Goal: Task Accomplishment & Management: Complete application form

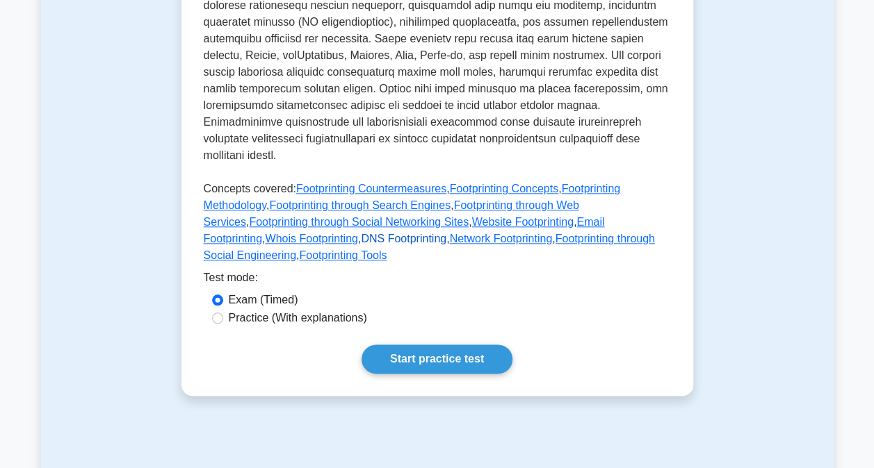
scroll to position [646, 0]
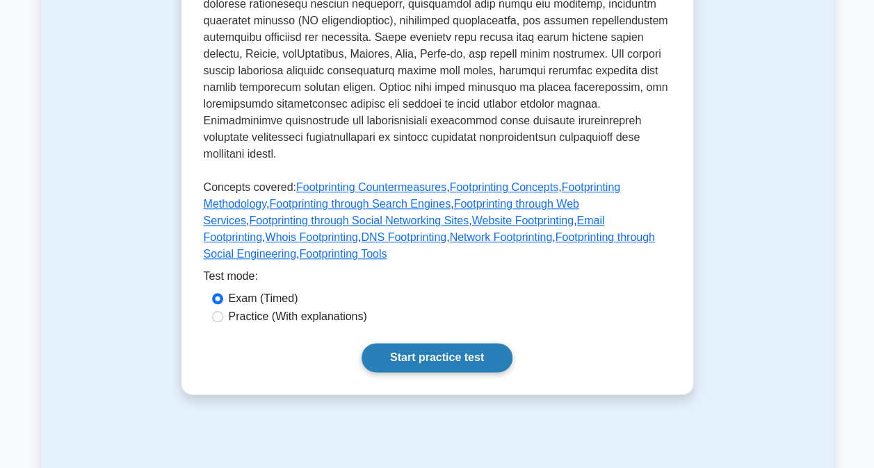
click at [402, 343] on link "Start practice test" at bounding box center [436, 357] width 151 height 29
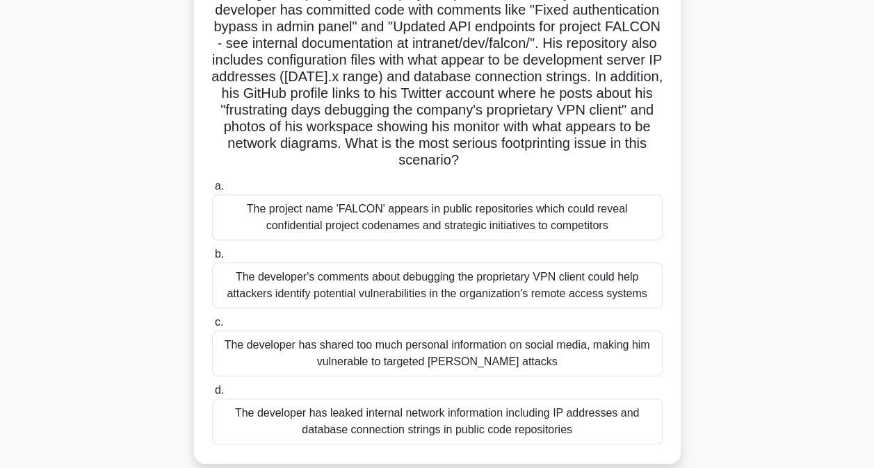
scroll to position [166, 0]
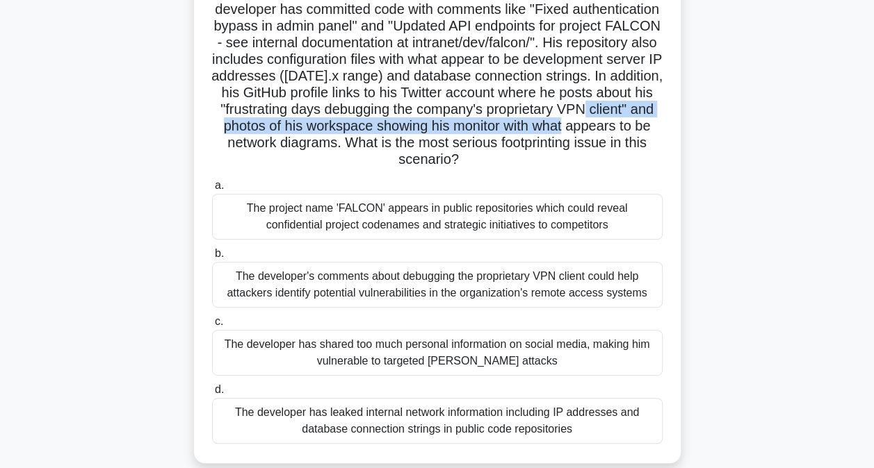
drag, startPoint x: 393, startPoint y: 121, endPoint x: 399, endPoint y: 144, distance: 23.6
click at [399, 144] on h5 "You are conducting a red team assessment for a defense contractor. During your …" at bounding box center [437, 51] width 453 height 235
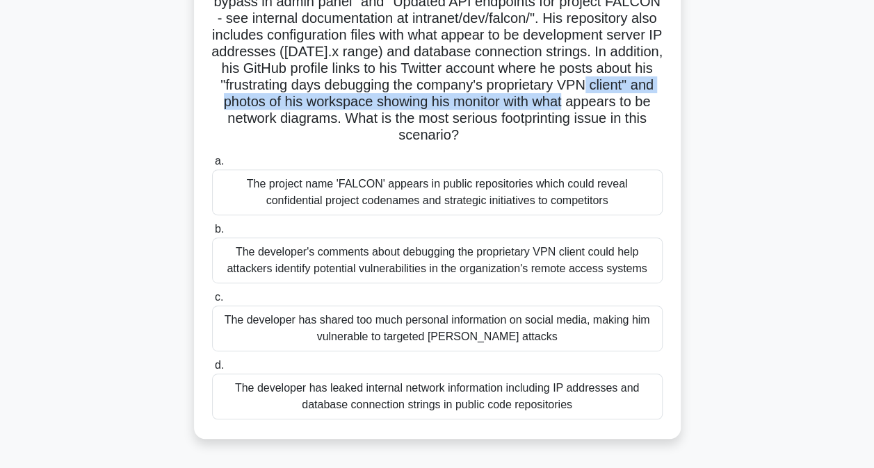
scroll to position [191, 0]
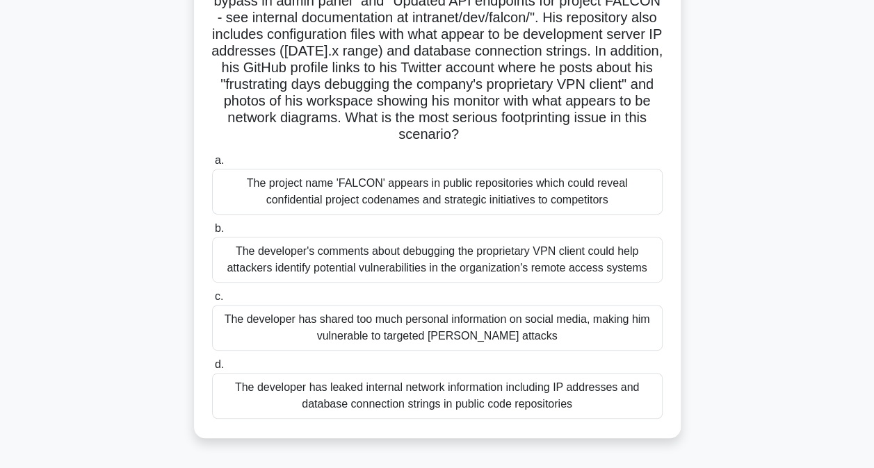
click at [410, 139] on h5 "You are conducting a red team assessment for a defense contractor. During your …" at bounding box center [437, 26] width 453 height 235
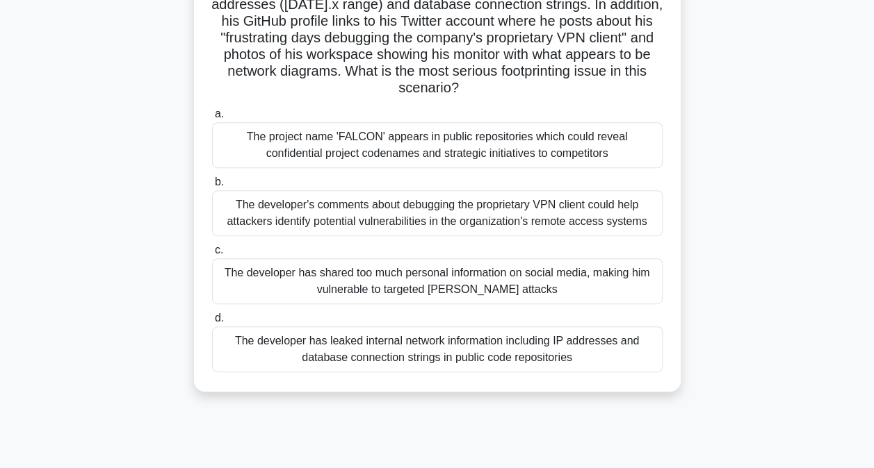
scroll to position [240, 0]
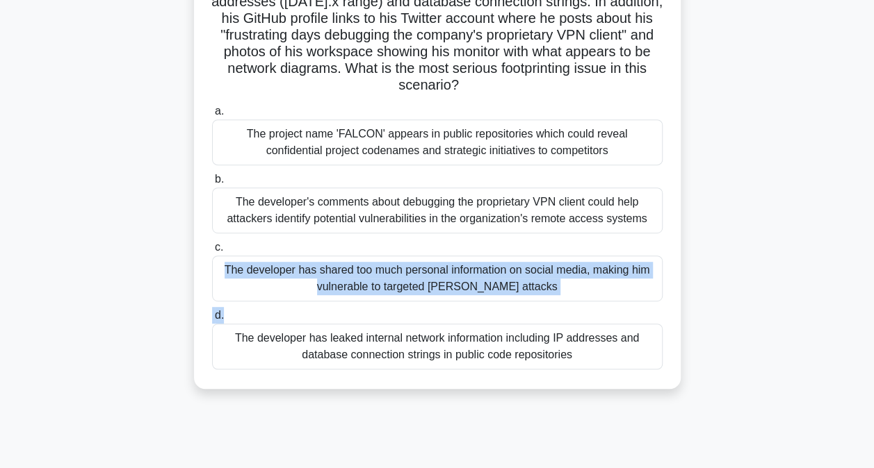
drag, startPoint x: 396, startPoint y: 313, endPoint x: 434, endPoint y: 250, distance: 73.3
click at [434, 250] on div "a. The project name 'FALCON' appears in public repositories which could reveal …" at bounding box center [437, 236] width 467 height 272
click at [434, 250] on label "c. The developer has shared too much personal information on social media, maki…" at bounding box center [437, 270] width 450 height 63
click at [212, 250] on input "c. The developer has shared too much personal information on social media, maki…" at bounding box center [212, 247] width 0 height 9
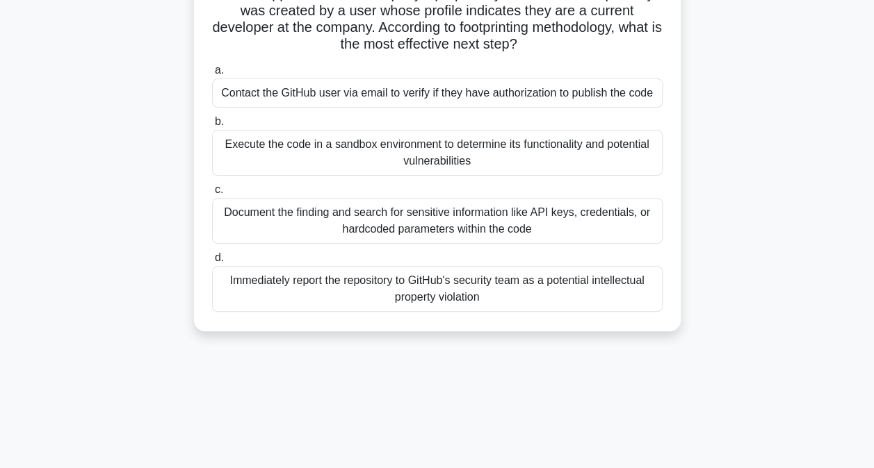
scroll to position [149, 0]
click at [400, 284] on div "Immediately report the repository to GitHub's security team as a potential inte…" at bounding box center [437, 288] width 450 height 46
click at [212, 262] on input "d. Immediately report the repository to GitHub's security team as a potential i…" at bounding box center [212, 257] width 0 height 9
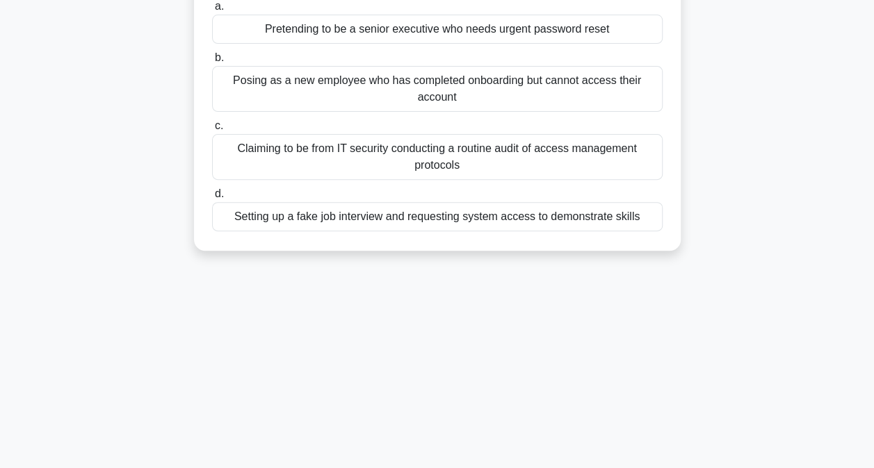
scroll to position [0, 0]
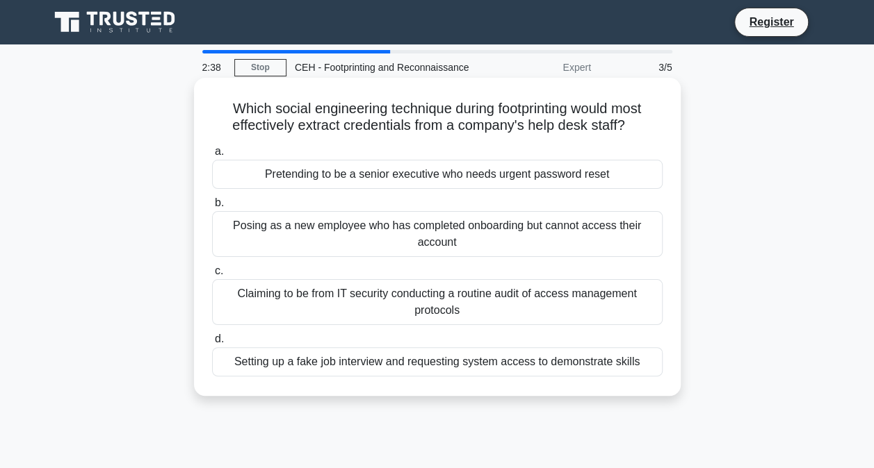
click at [403, 181] on div "Pretending to be a senior executive who needs urgent password reset" at bounding box center [437, 174] width 450 height 29
click at [212, 156] on input "a. Pretending to be a senior executive who needs urgent password reset" at bounding box center [212, 151] width 0 height 9
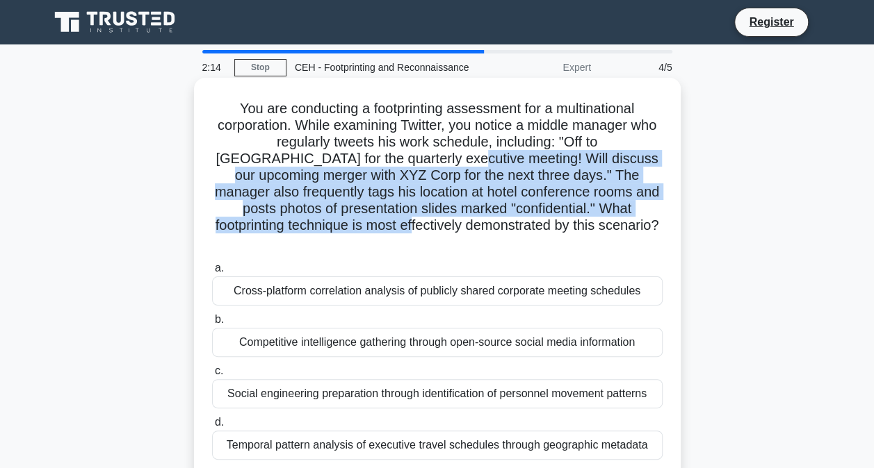
drag, startPoint x: 403, startPoint y: 165, endPoint x: 397, endPoint y: 229, distance: 64.9
click at [397, 229] on h5 "You are conducting a footprinting assessment for a multinational corporation. W…" at bounding box center [437, 176] width 453 height 152
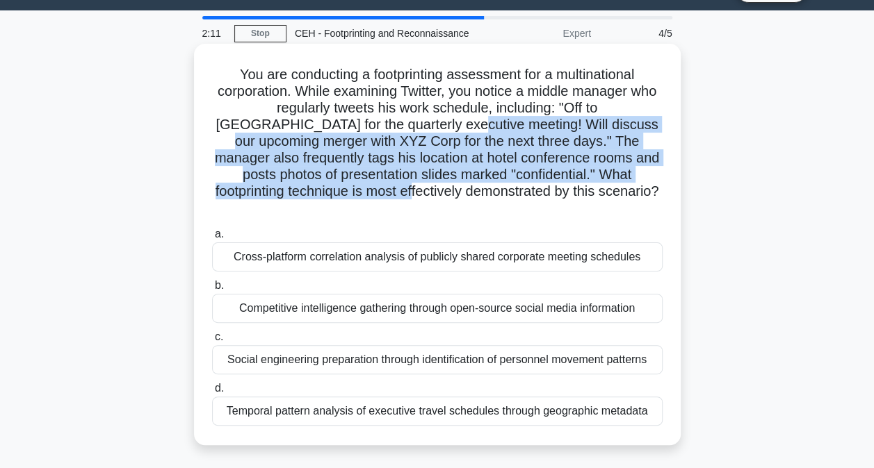
scroll to position [35, 0]
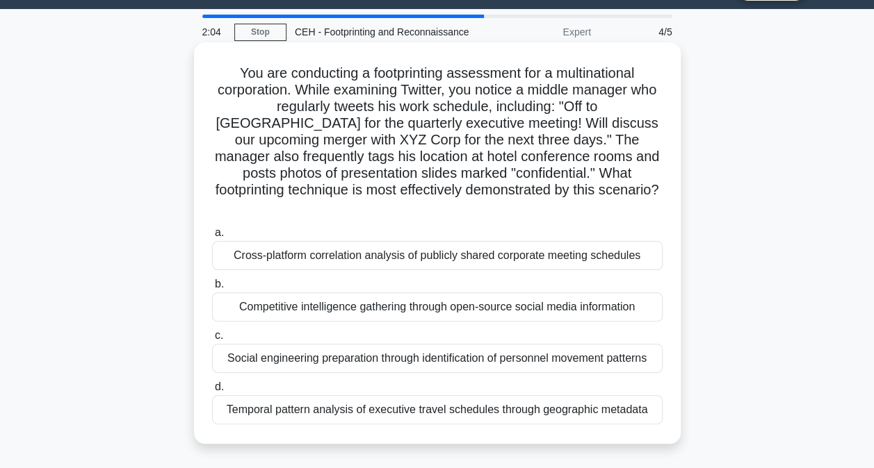
click at [382, 293] on div "Competitive intelligence gathering through open-source social media information" at bounding box center [437, 307] width 450 height 29
click at [212, 289] on input "b. Competitive intelligence gathering through open-source social media informat…" at bounding box center [212, 284] width 0 height 9
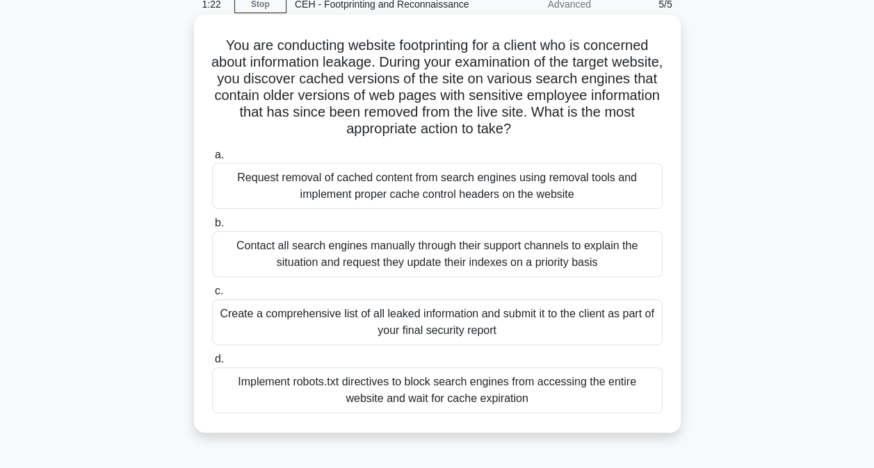
scroll to position [64, 0]
click at [470, 189] on div "Request removal of cached content from search engines using removal tools and i…" at bounding box center [437, 186] width 450 height 46
click at [212, 159] on input "a. Request removal of cached content from search engines using removal tools an…" at bounding box center [212, 154] width 0 height 9
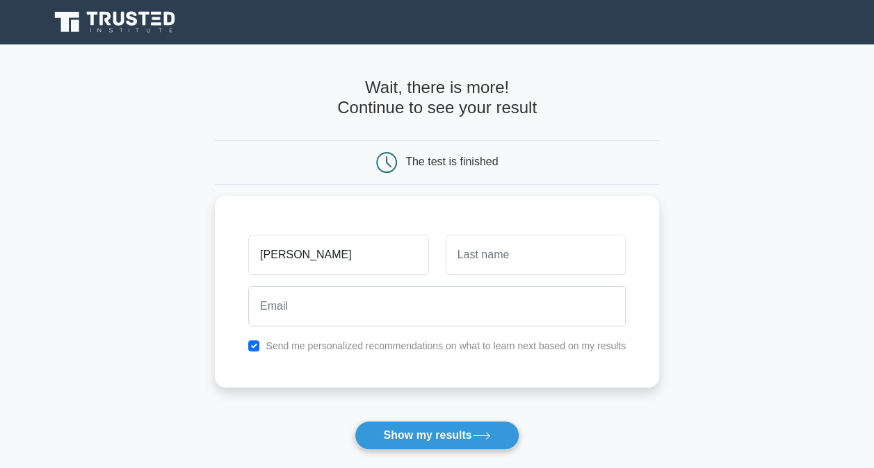
type input "suhas"
type input "jm"
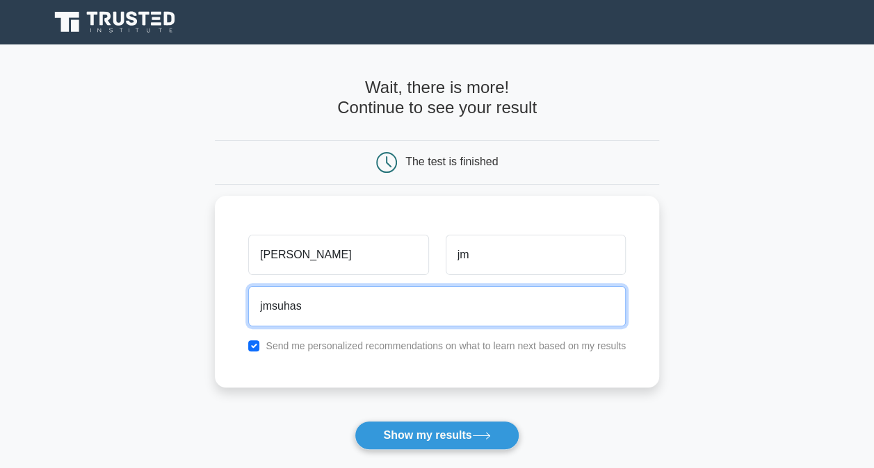
type input "jmsuhas62@gmail.com"
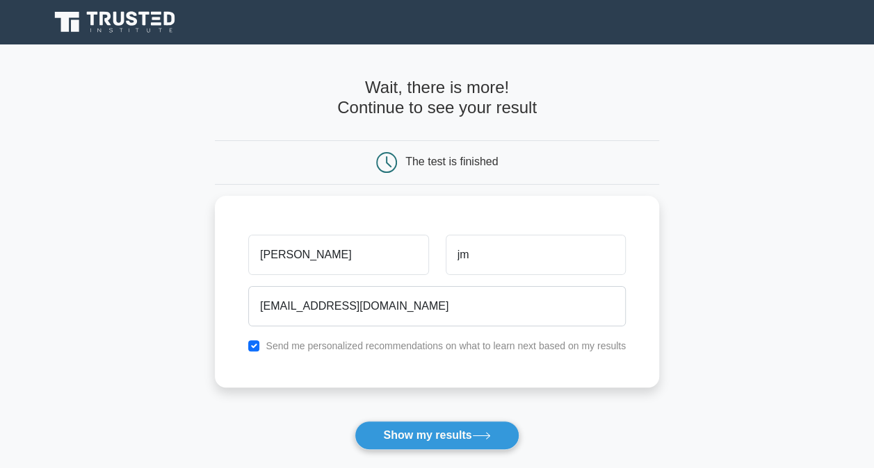
click at [354, 421] on button "Show my results" at bounding box center [436, 435] width 164 height 29
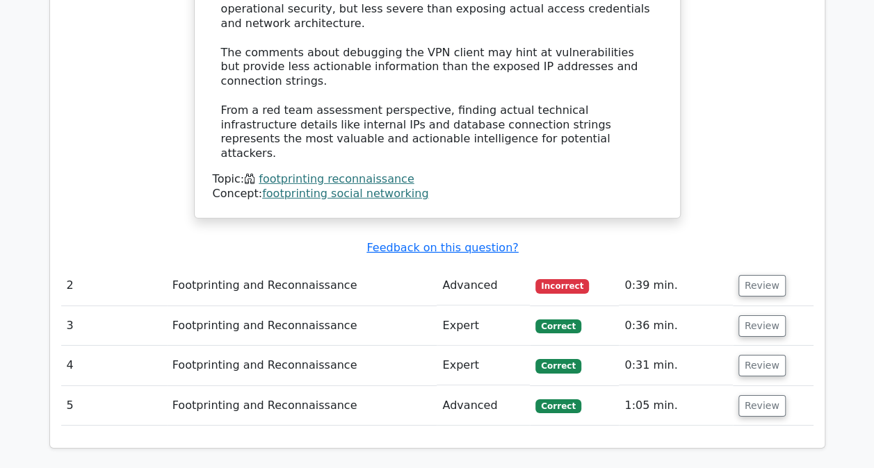
scroll to position [2045, 0]
click at [738, 276] on button "Review" at bounding box center [761, 287] width 47 height 22
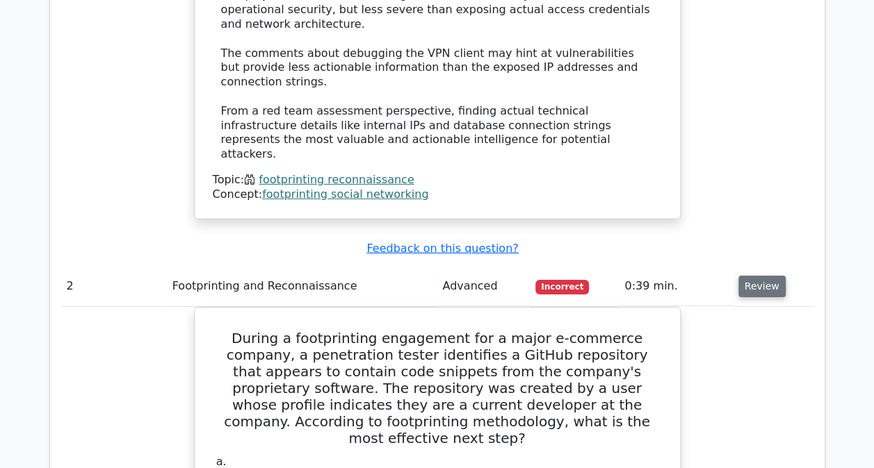
click at [750, 276] on button "Review" at bounding box center [761, 287] width 47 height 22
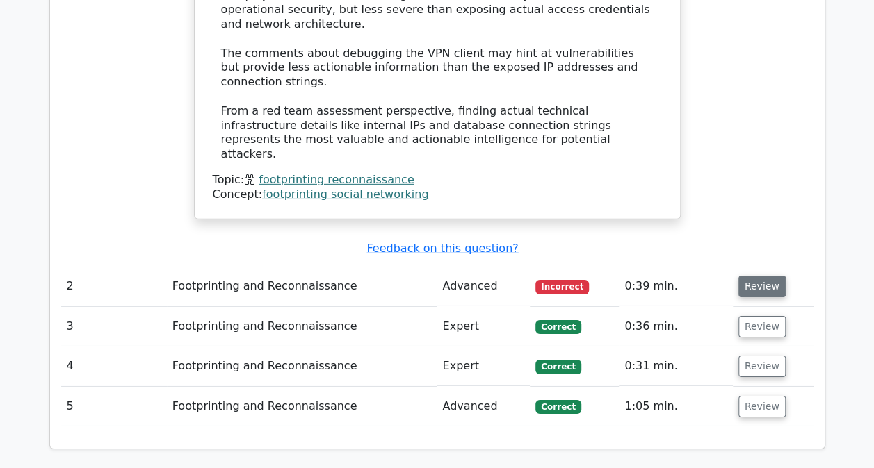
click at [750, 276] on button "Review" at bounding box center [761, 287] width 47 height 22
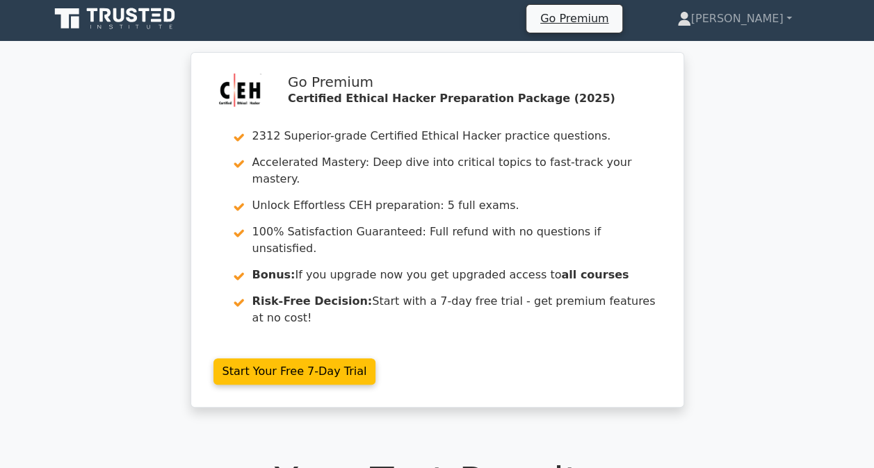
scroll to position [0, 0]
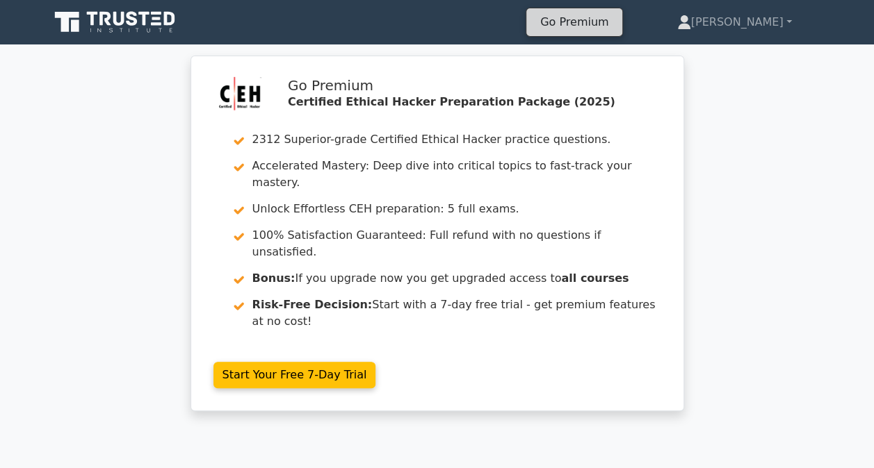
click at [616, 25] on link "Go Premium" at bounding box center [574, 22] width 85 height 19
